Goal: Information Seeking & Learning: Learn about a topic

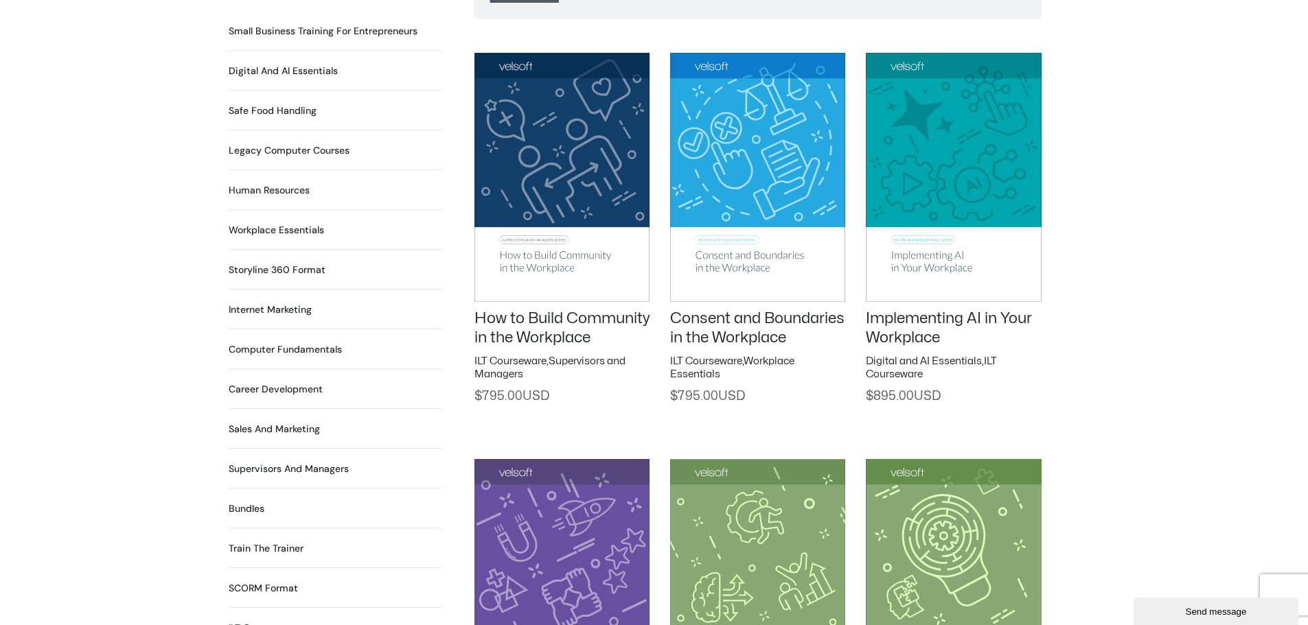
scroll to position [1030, 0]
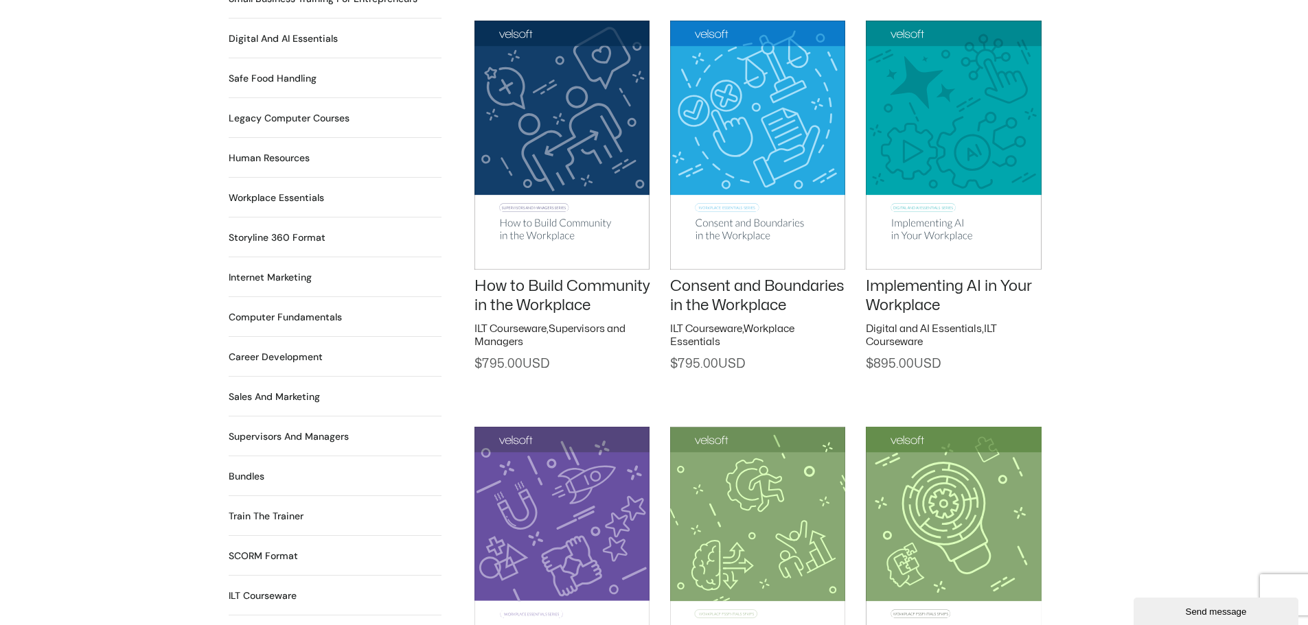
click at [275, 310] on h2 "Computer Fundamentals 55 Products" at bounding box center [285, 317] width 113 height 14
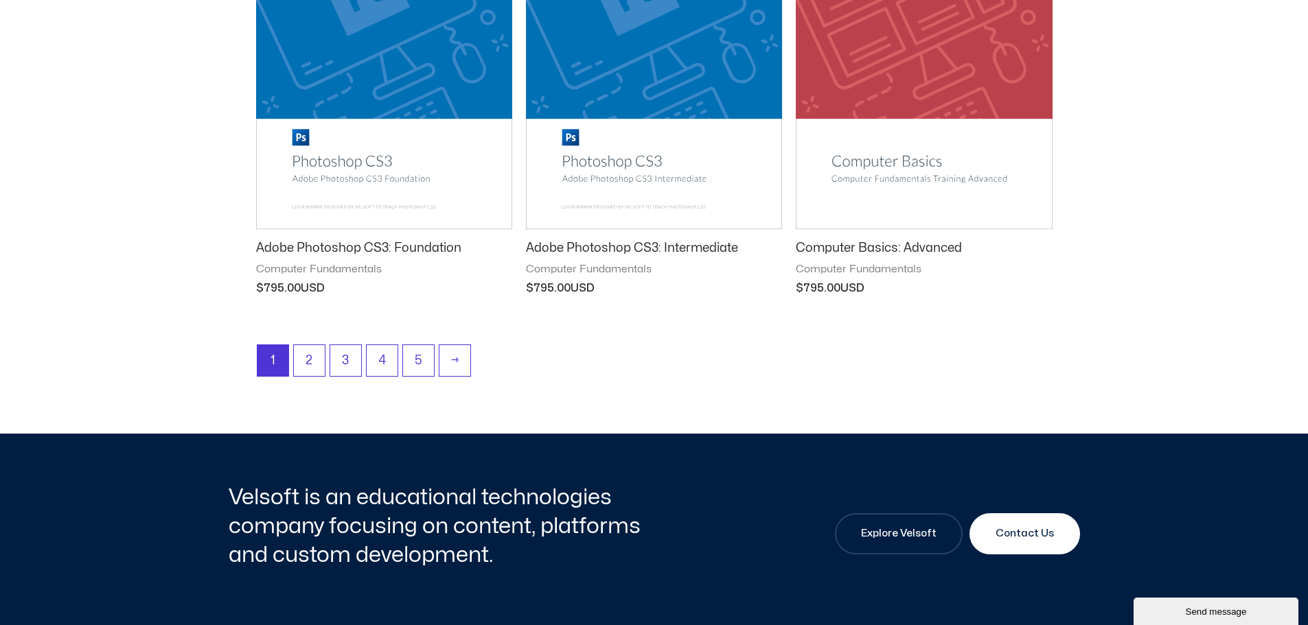
scroll to position [1854, 0]
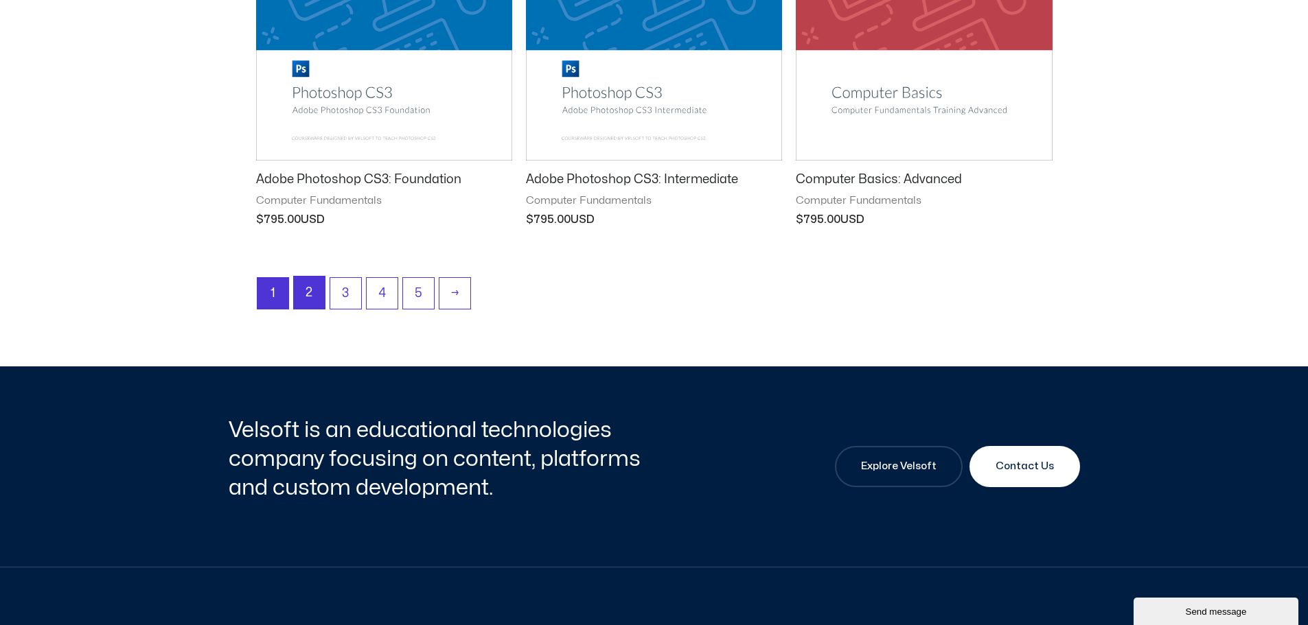
click at [312, 289] on link "2" at bounding box center [309, 293] width 31 height 32
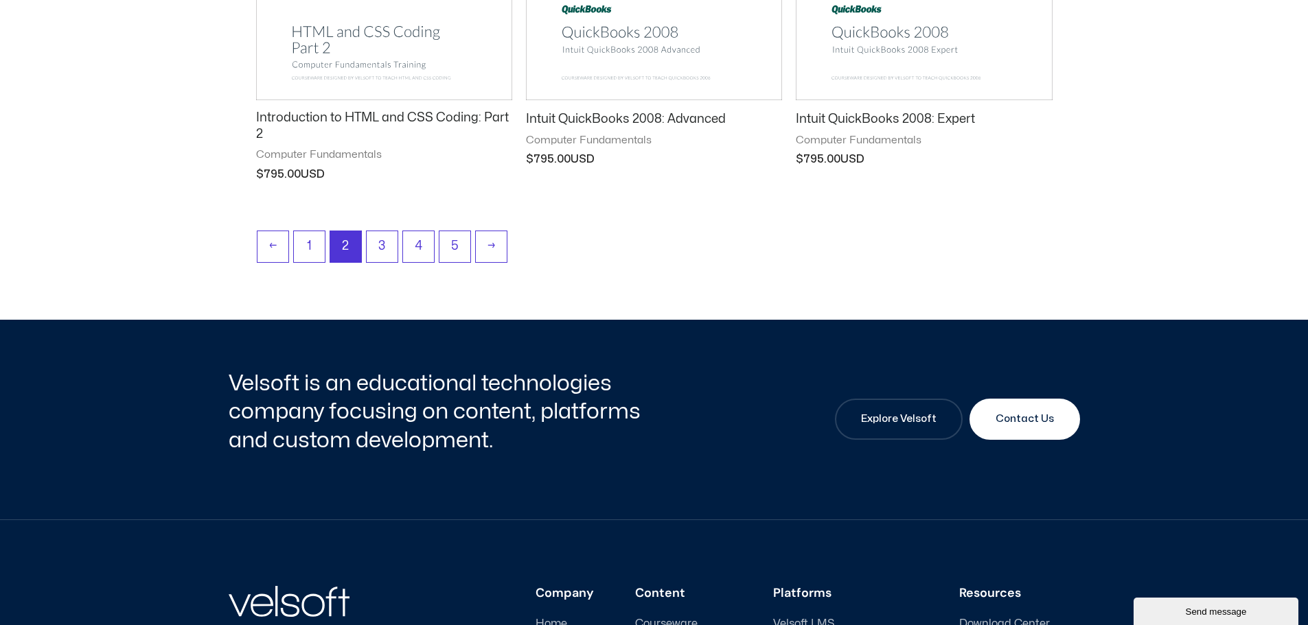
scroll to position [1922, 0]
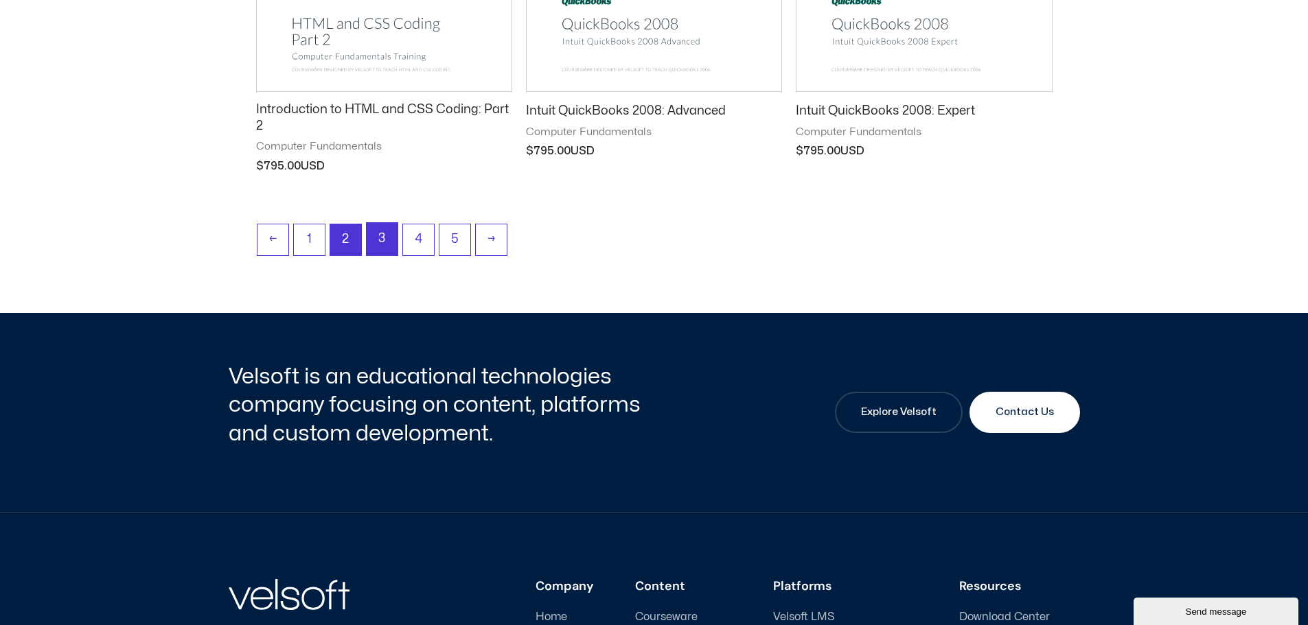
click at [388, 235] on link "3" at bounding box center [382, 239] width 31 height 32
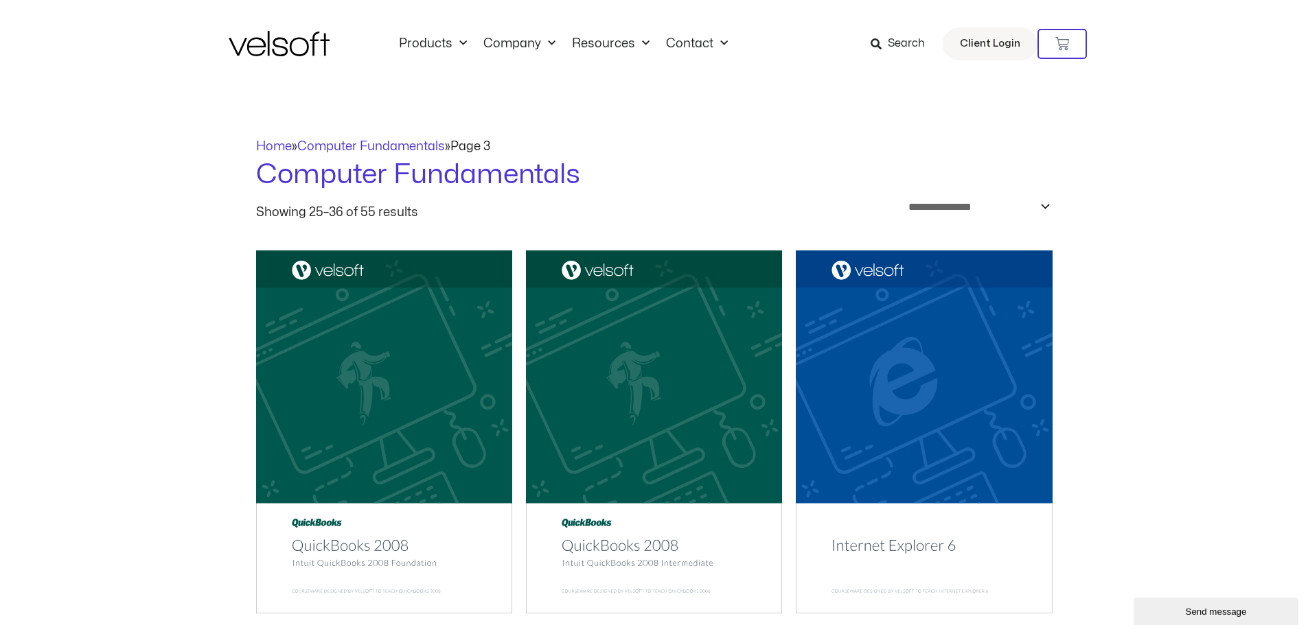
click at [290, 45] on img at bounding box center [279, 43] width 101 height 25
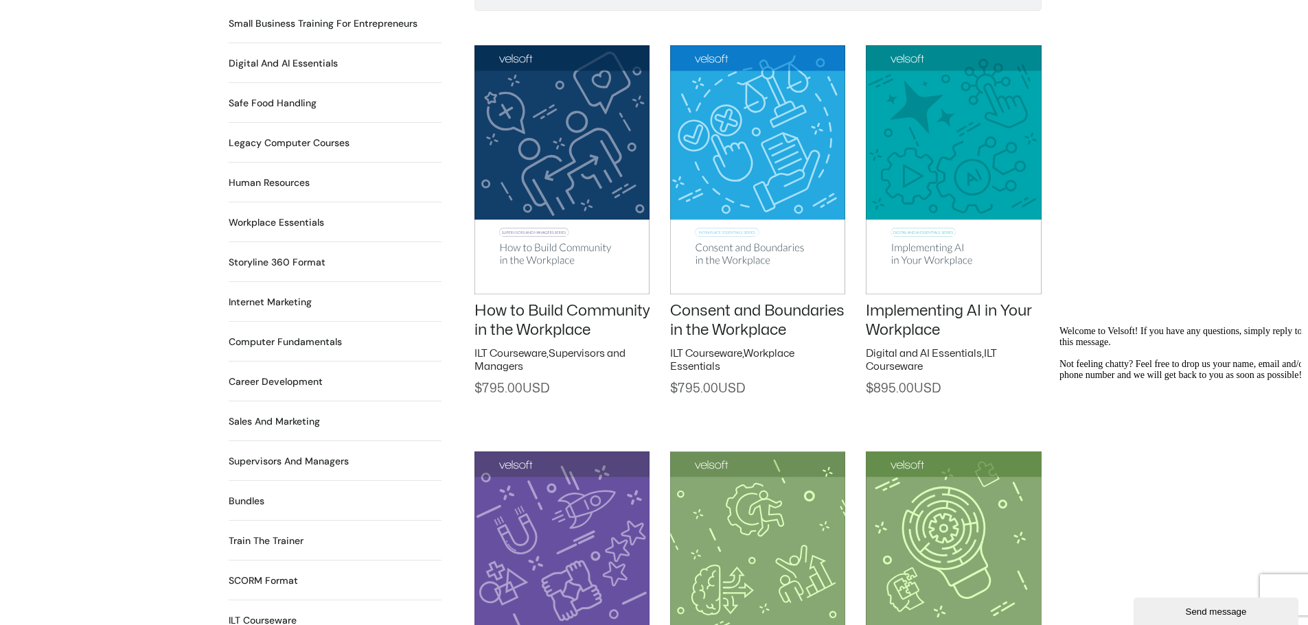
scroll to position [1030, 0]
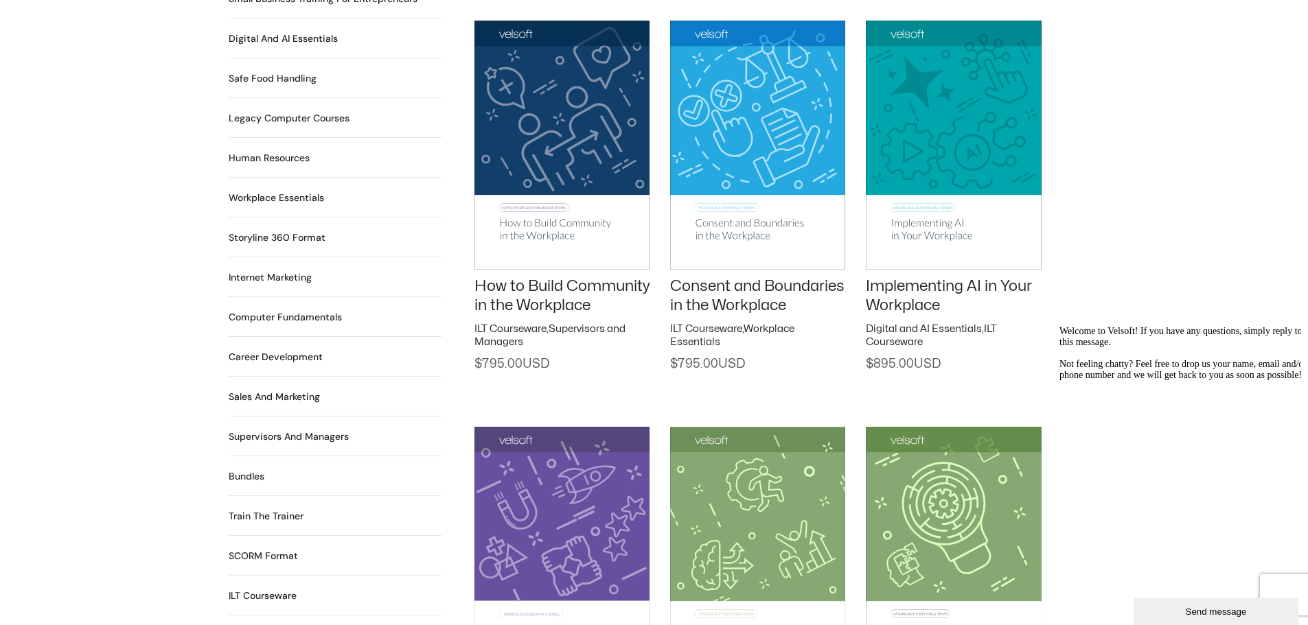
click at [557, 146] on img at bounding box center [561, 145] width 175 height 249
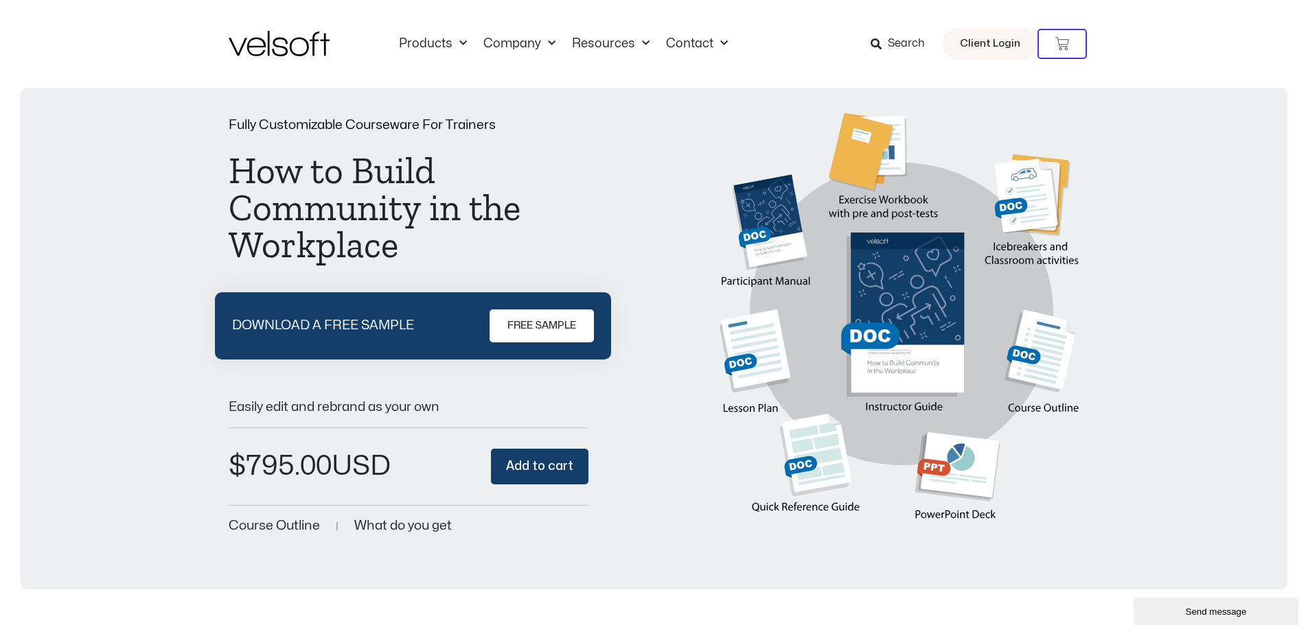
click at [286, 49] on img at bounding box center [279, 43] width 101 height 25
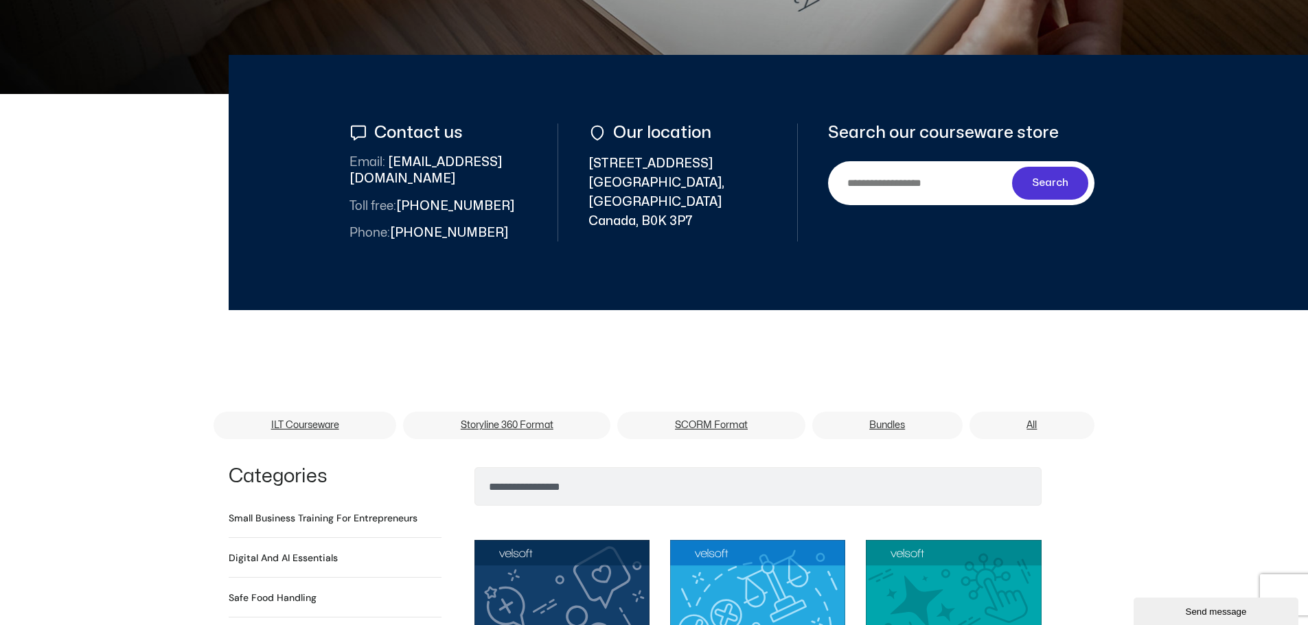
scroll to position [549, 0]
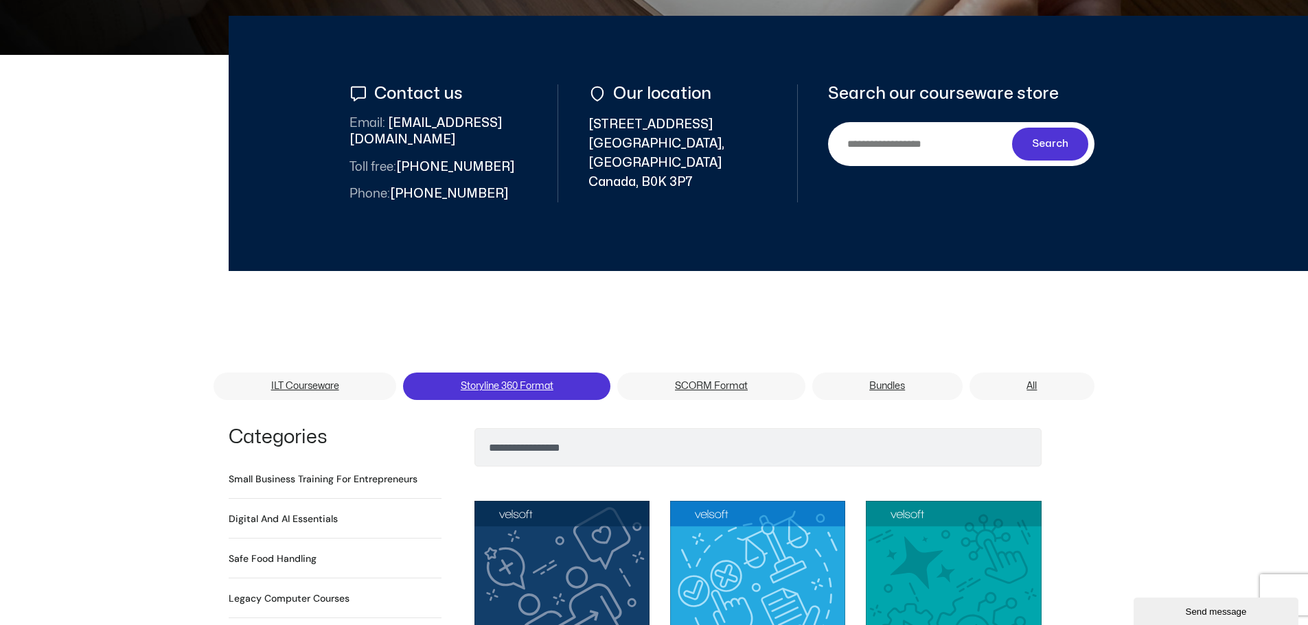
click at [503, 373] on link "Storyline 360 Format" at bounding box center [506, 386] width 207 height 27
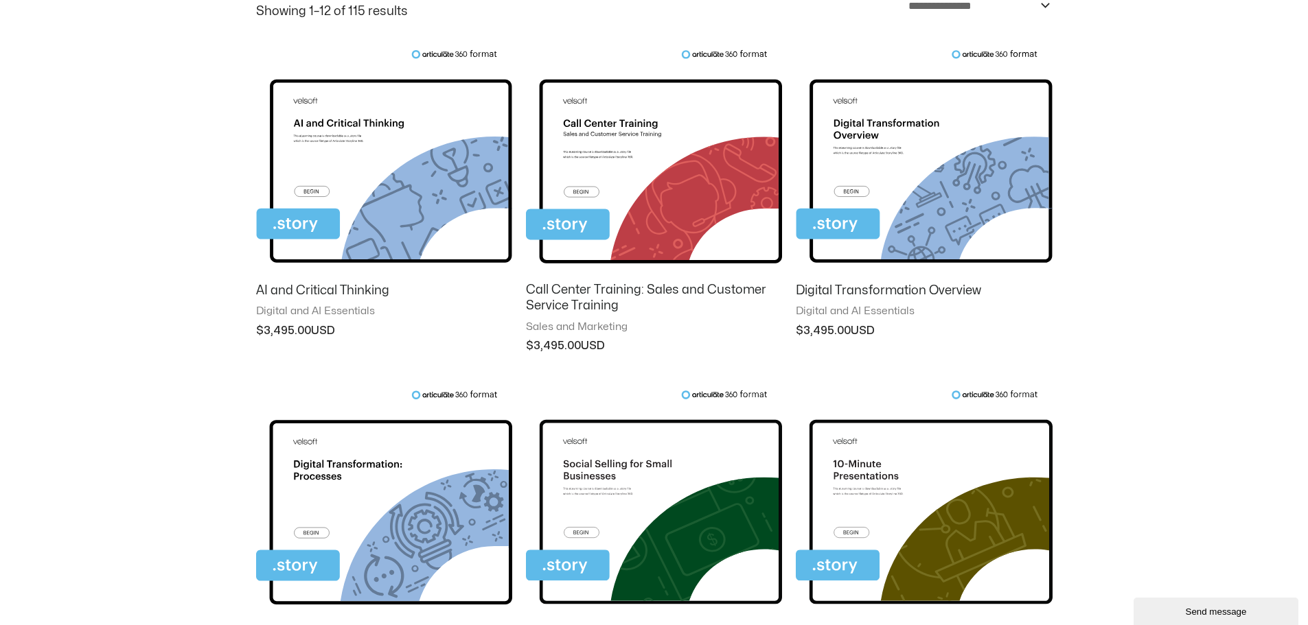
scroll to position [206, 0]
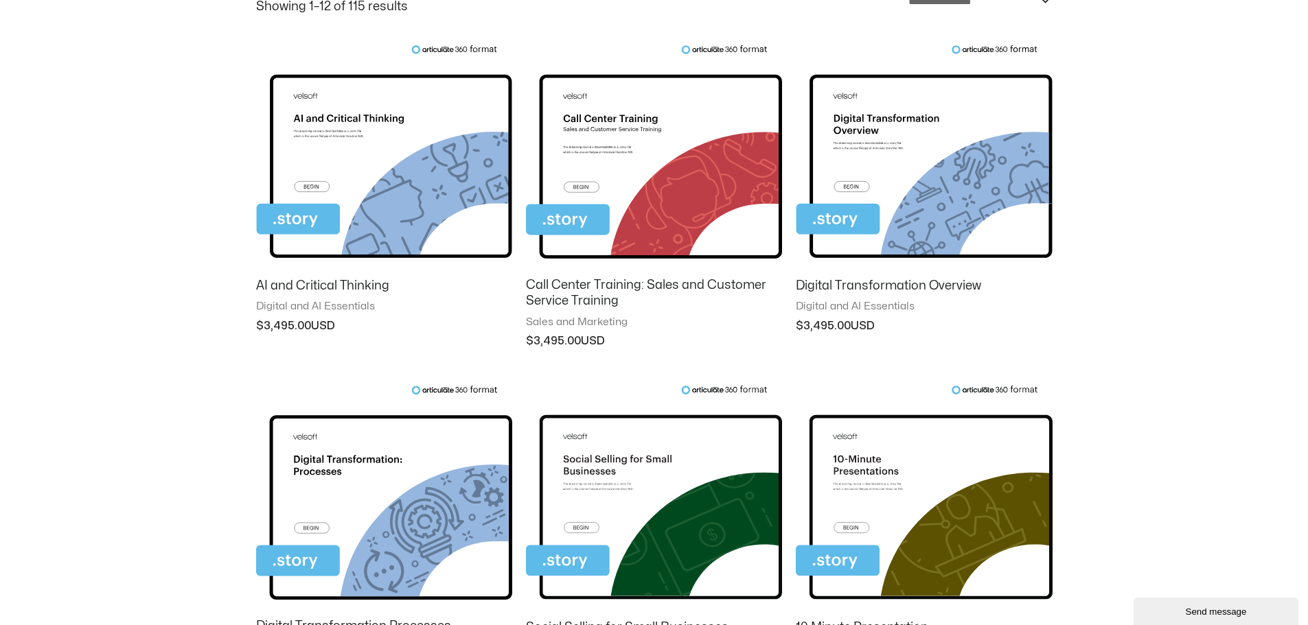
click at [390, 184] on img at bounding box center [384, 156] width 256 height 222
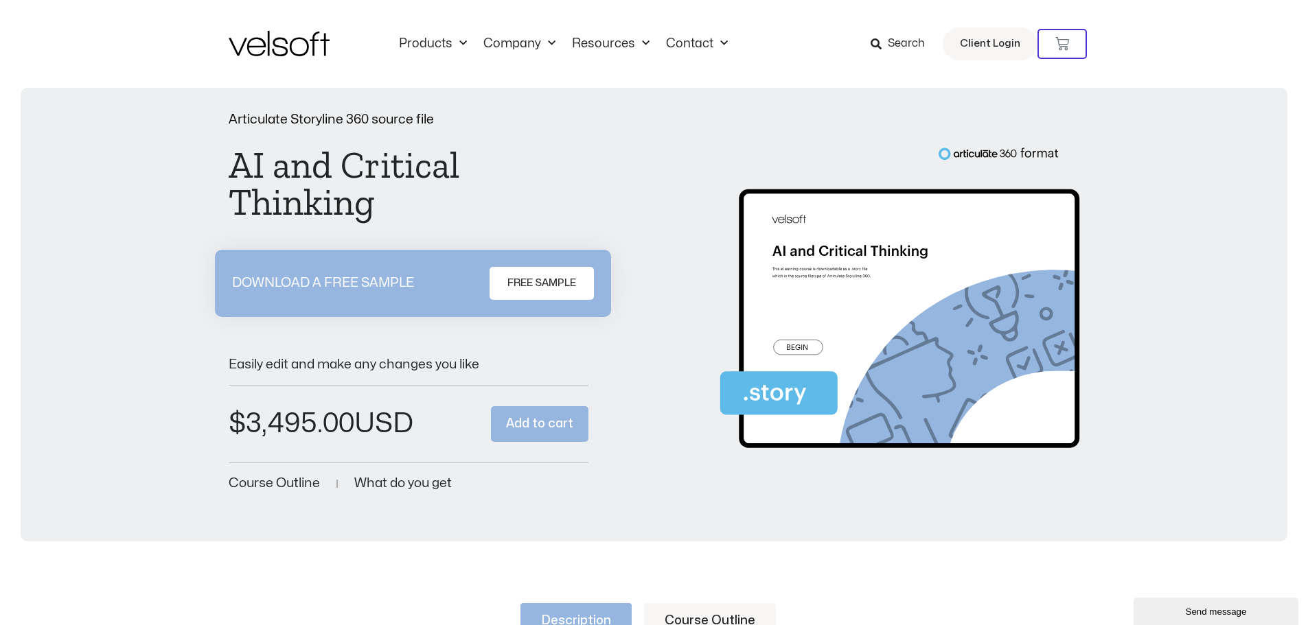
click at [266, 48] on img at bounding box center [279, 43] width 101 height 25
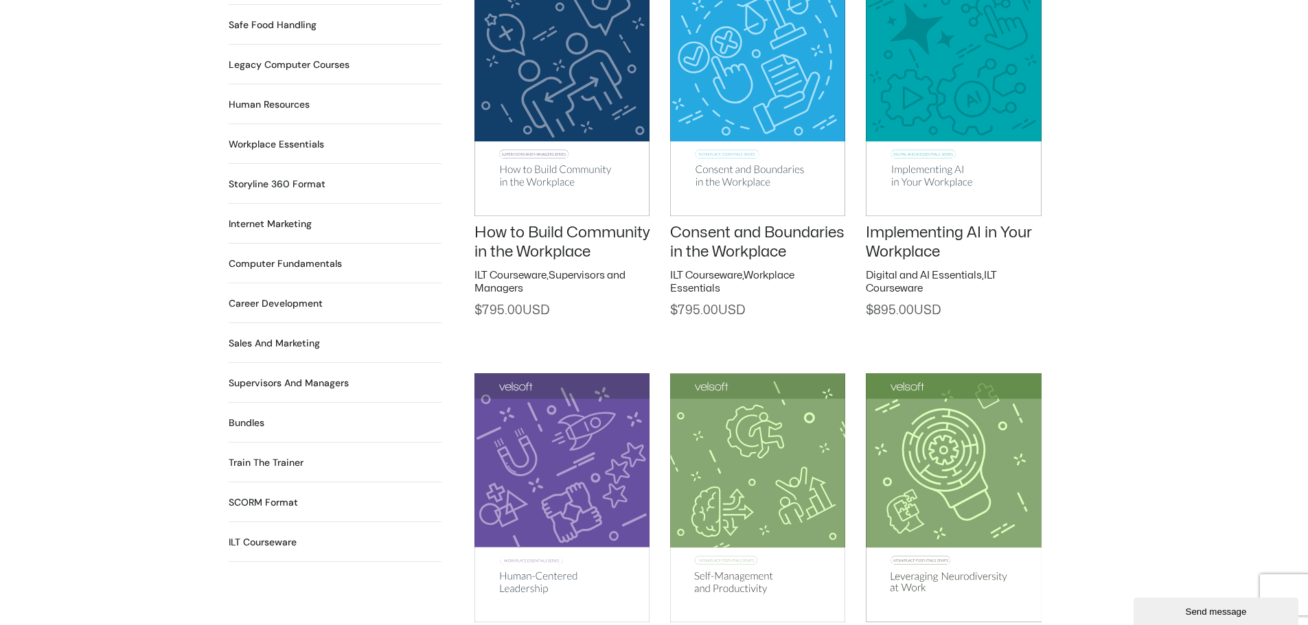
scroll to position [1030, 0]
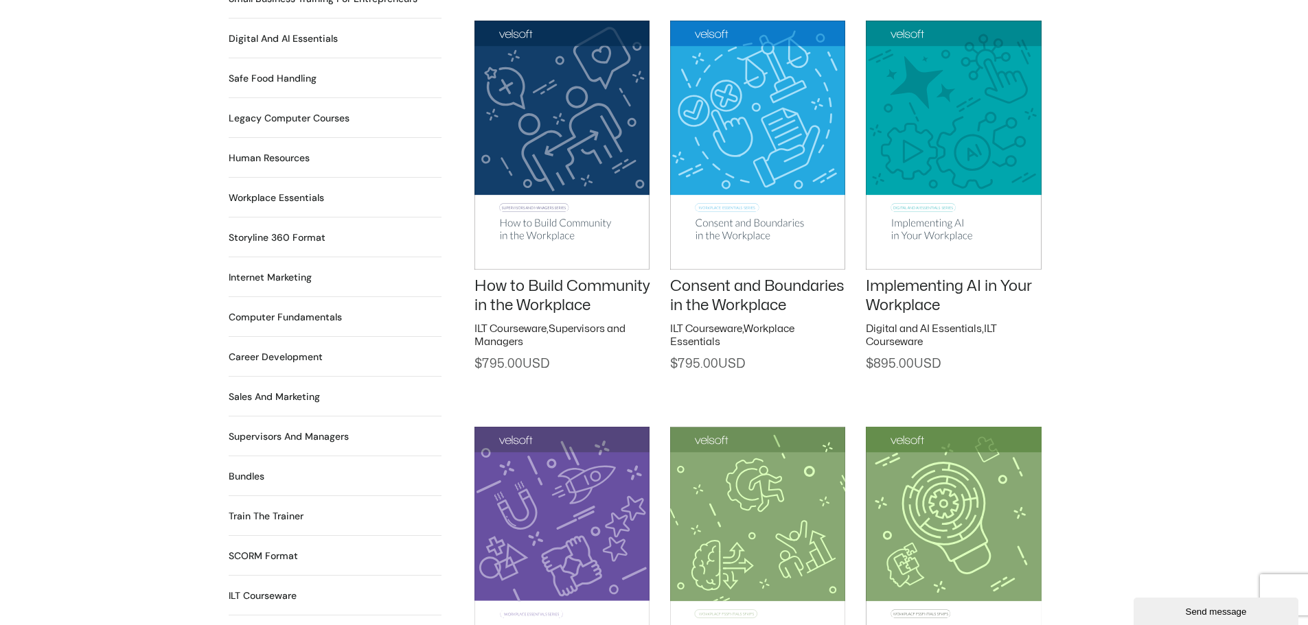
click at [259, 231] on h2 "Storyline 360 Format 115 Products" at bounding box center [277, 238] width 97 height 14
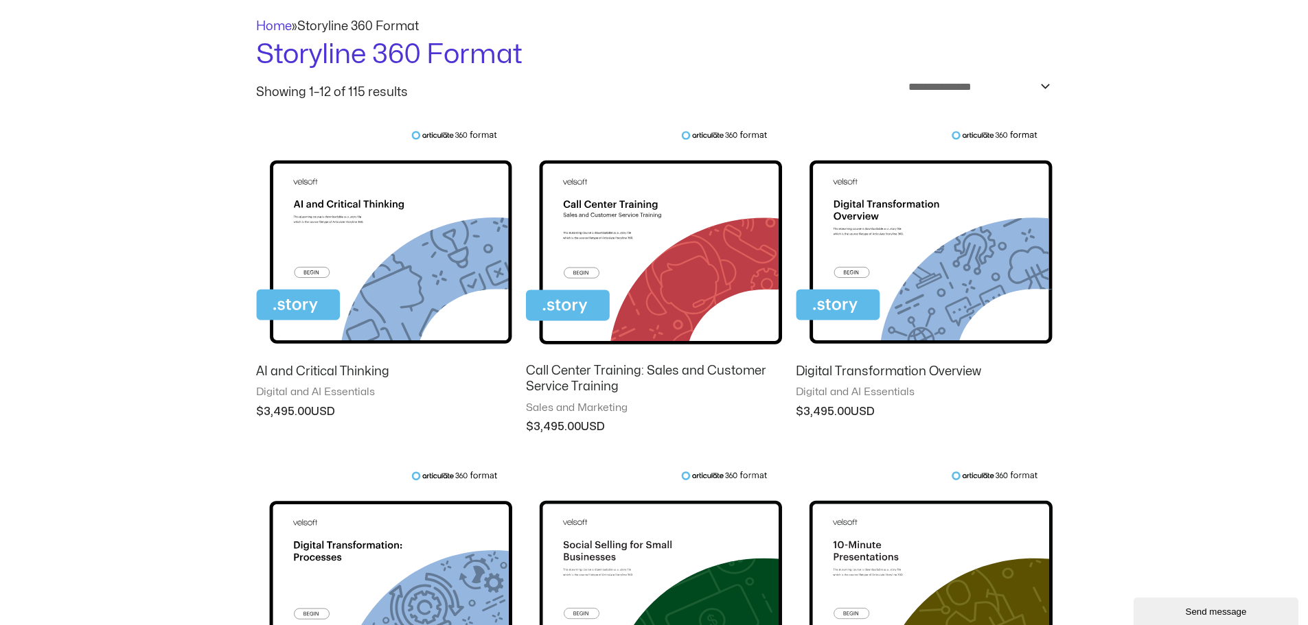
scroll to position [69, 0]
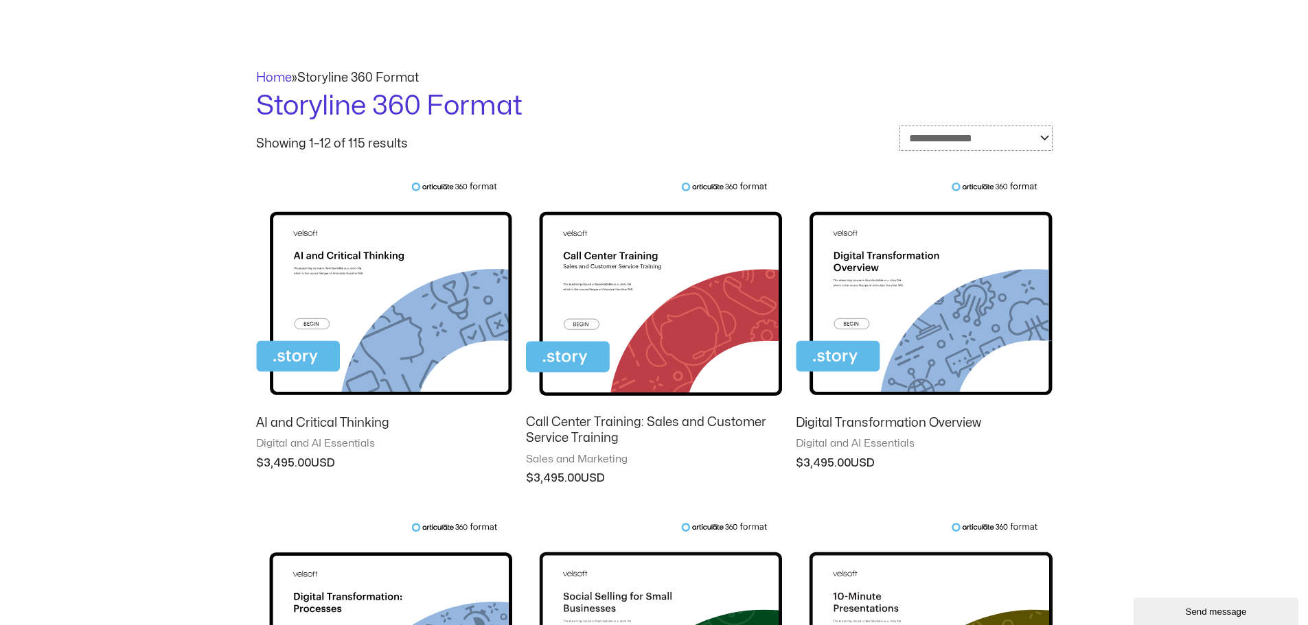
click at [1041, 137] on select "**********" at bounding box center [975, 138] width 153 height 25
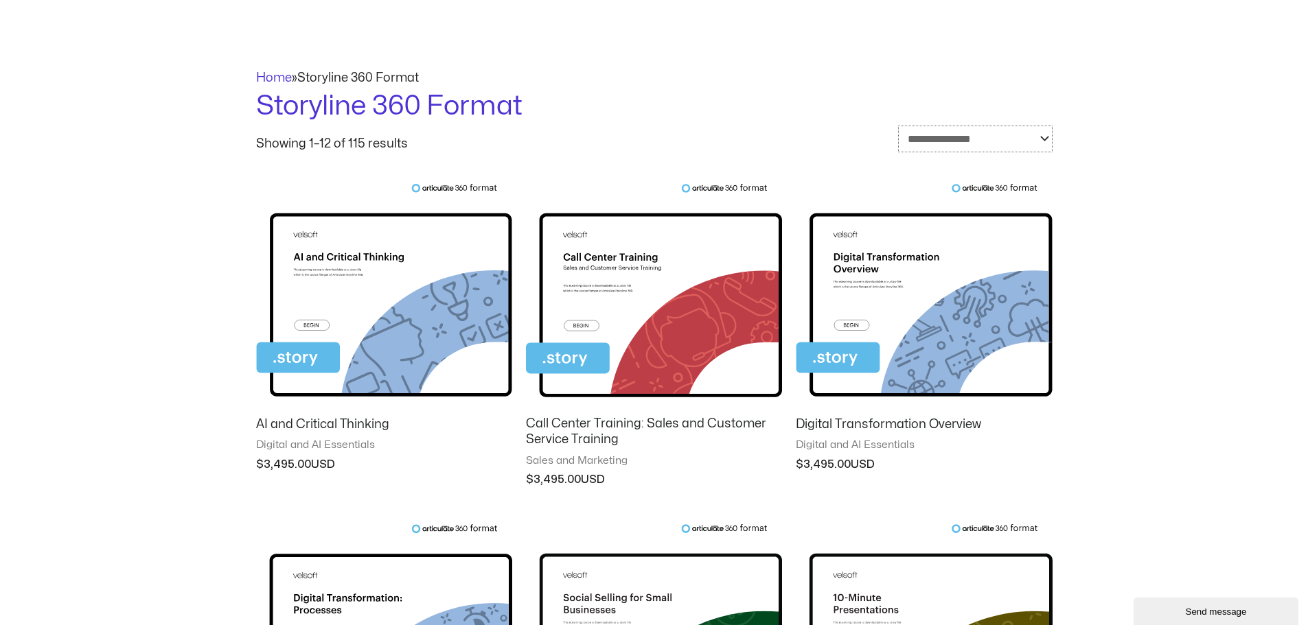
select select "****"
click at [898, 126] on select "**********" at bounding box center [975, 139] width 154 height 27
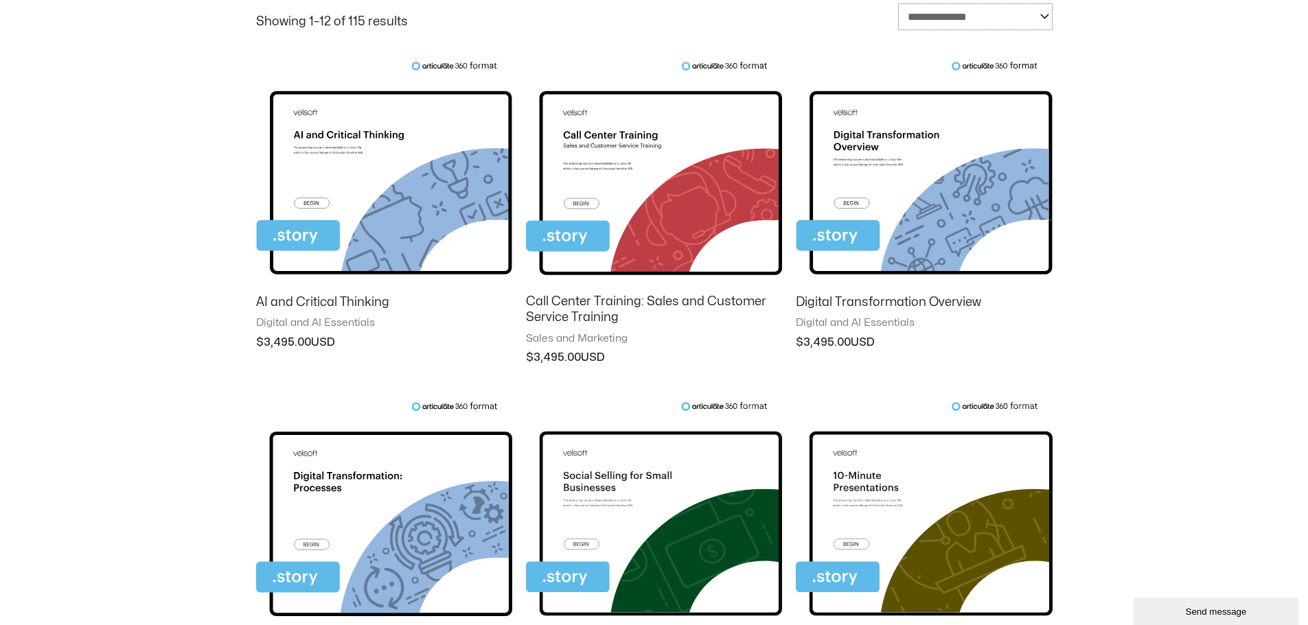
scroll to position [206, 0]
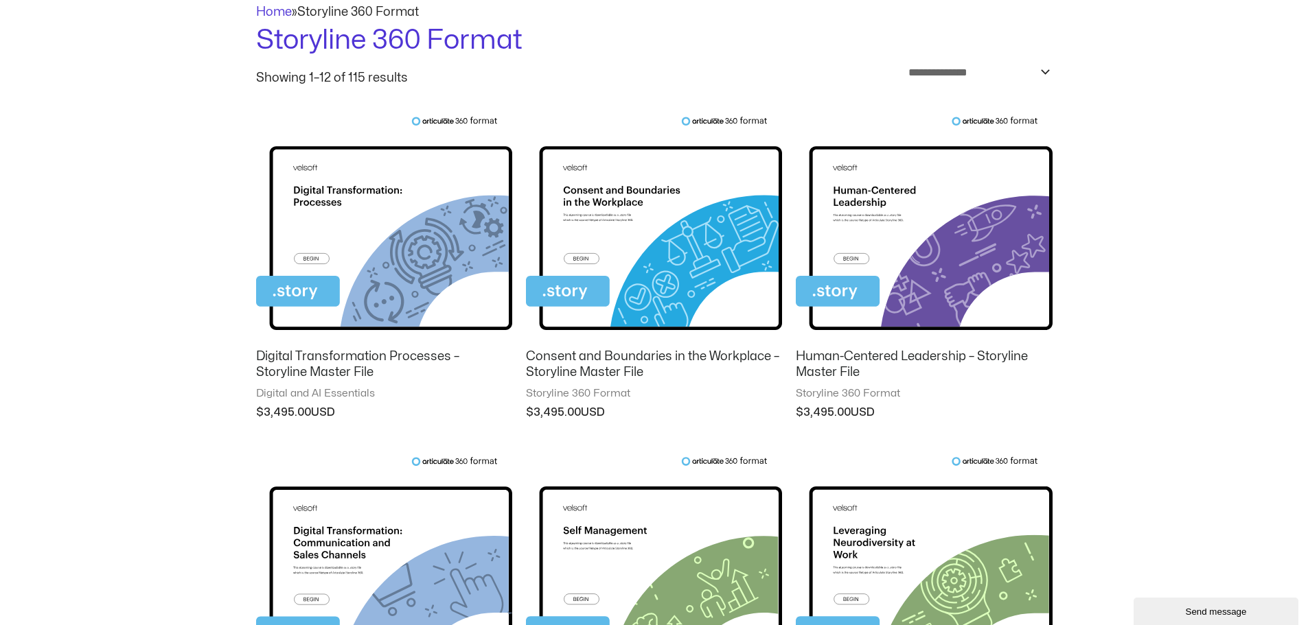
scroll to position [137, 0]
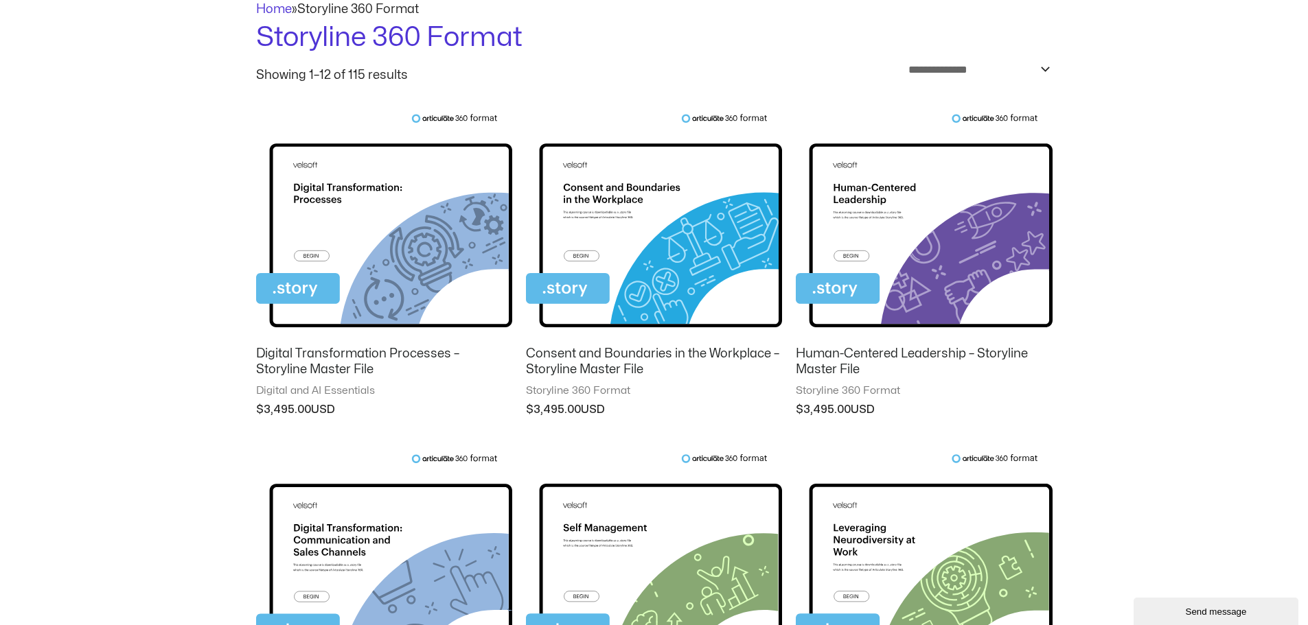
click at [375, 233] on img at bounding box center [384, 224] width 256 height 223
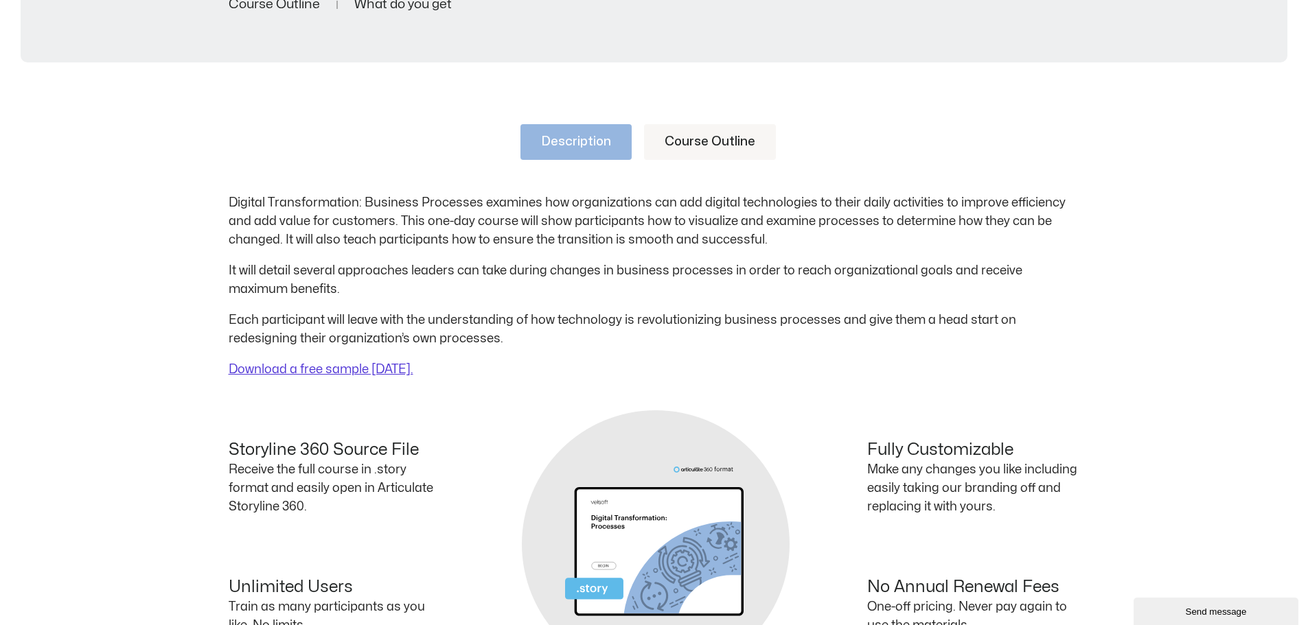
scroll to position [549, 0]
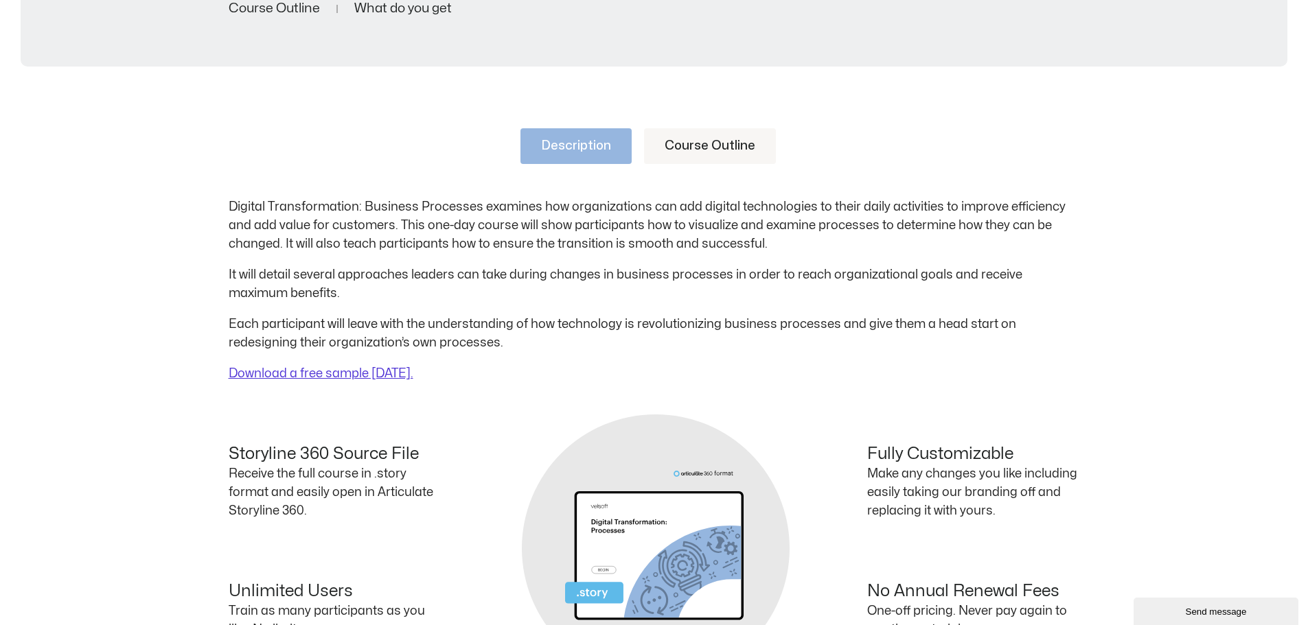
click at [705, 145] on link "Course Outline" at bounding box center [710, 146] width 132 height 36
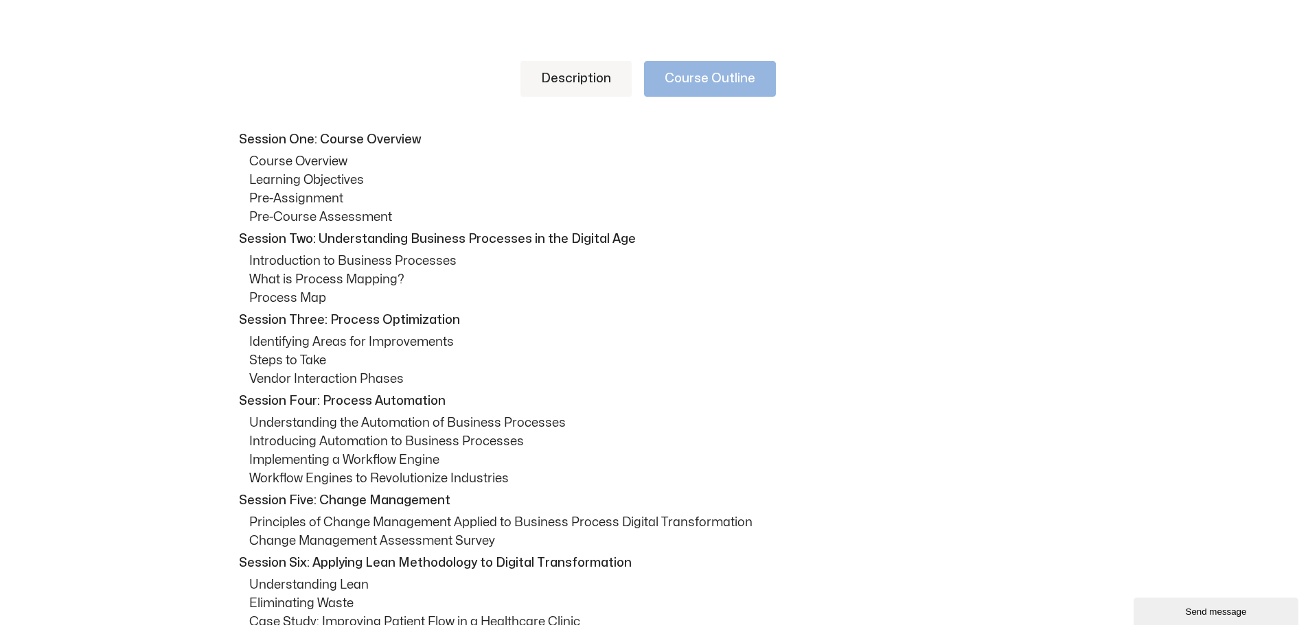
scroll to position [343, 0]
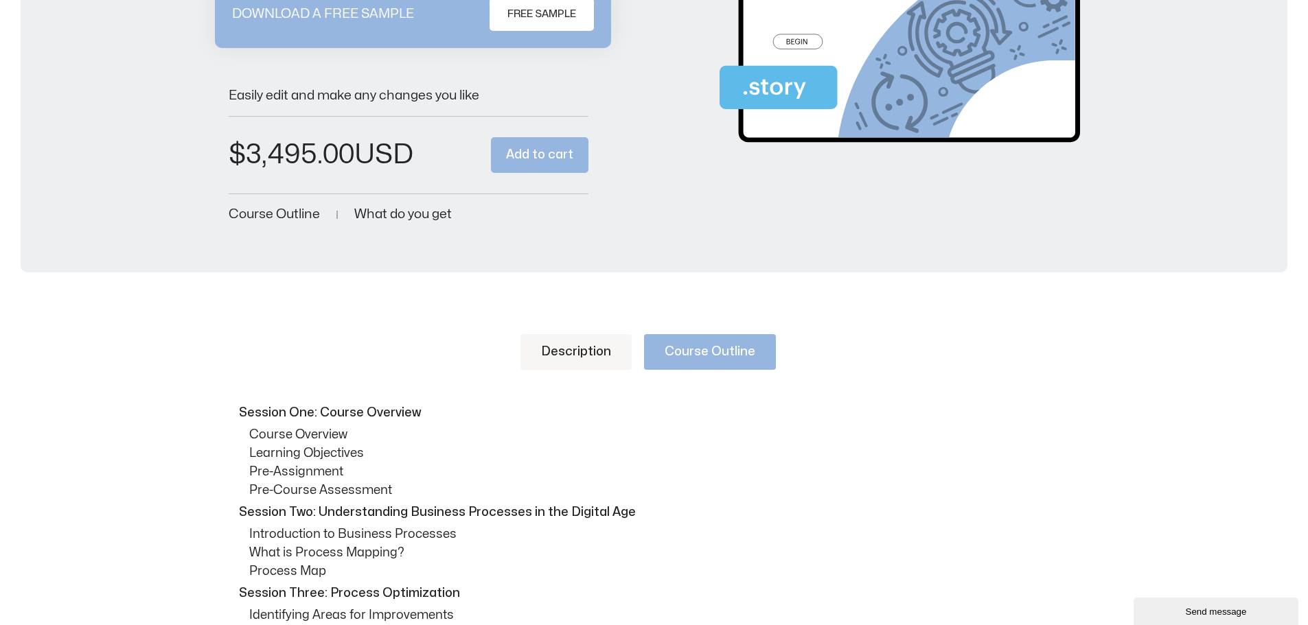
click at [576, 350] on link "Description" at bounding box center [575, 352] width 111 height 36
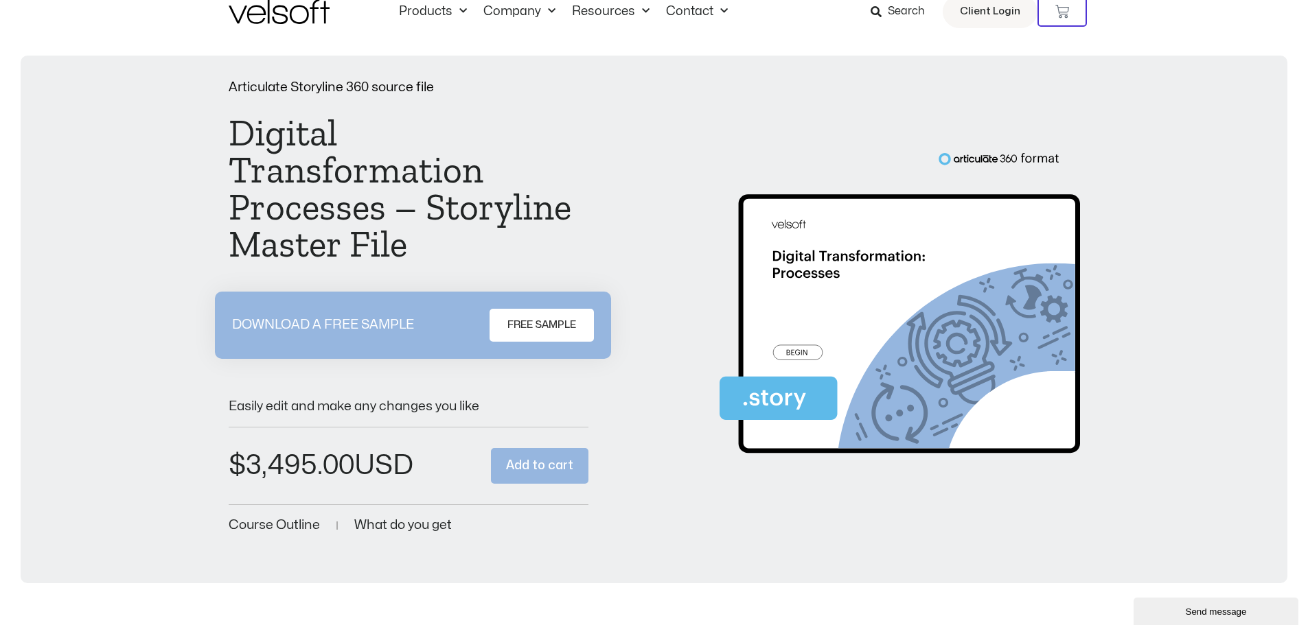
scroll to position [0, 0]
